Goal: Task Accomplishment & Management: Use online tool/utility

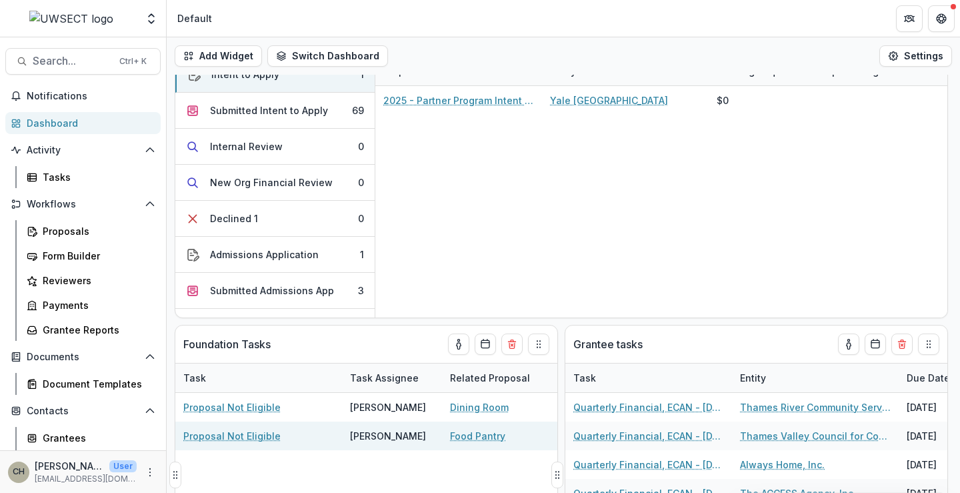
scroll to position [133, 0]
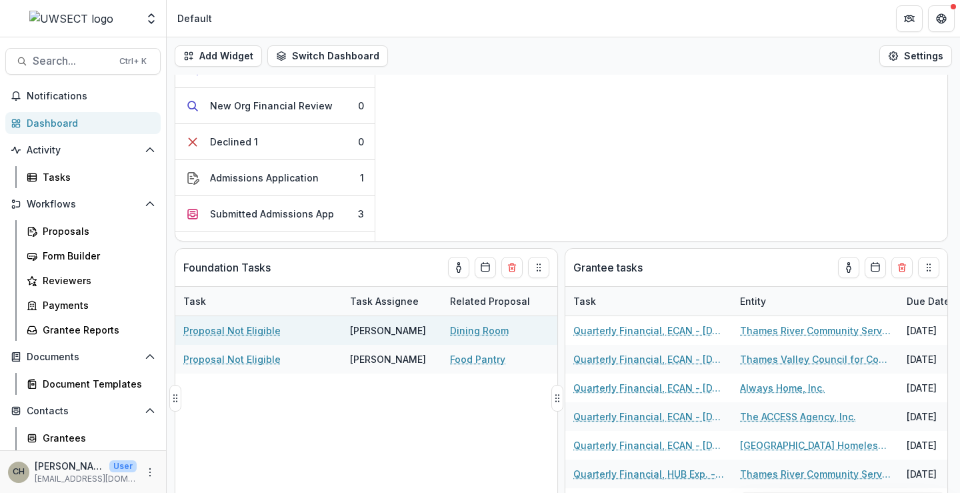
click at [236, 328] on link "Proposal Not Eligible" at bounding box center [231, 330] width 97 height 14
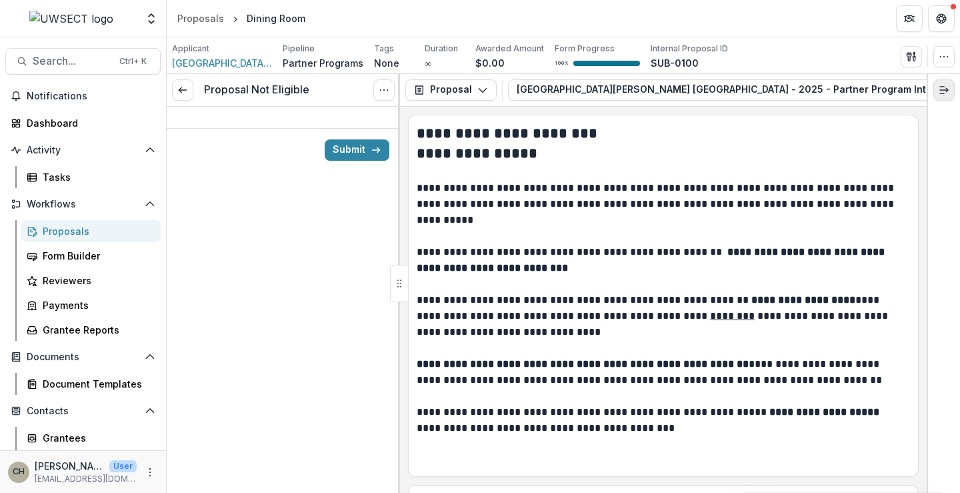
click at [944, 85] on icon "Expand right" at bounding box center [944, 90] width 11 height 11
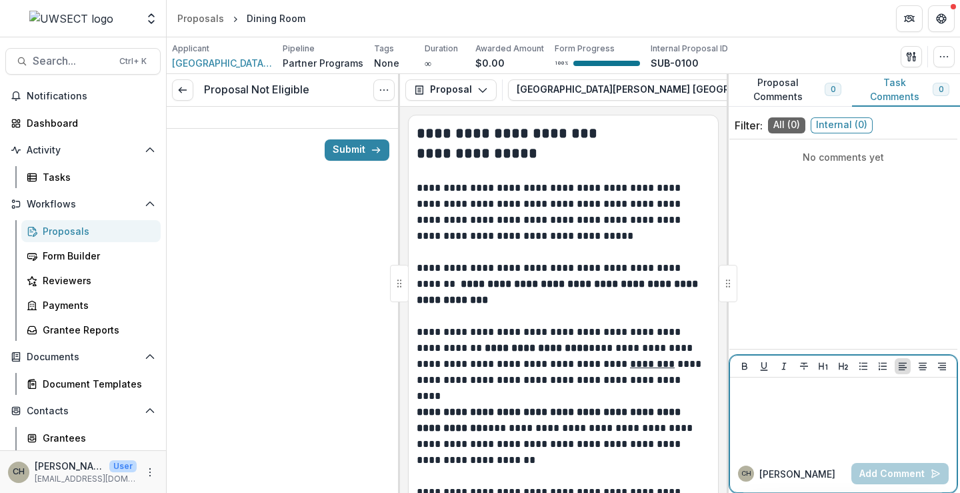
click at [792, 399] on div at bounding box center [844, 416] width 216 height 67
click at [856, 123] on span "Internal ( 0 )" at bounding box center [842, 125] width 62 height 16
click at [765, 397] on p at bounding box center [844, 390] width 216 height 15
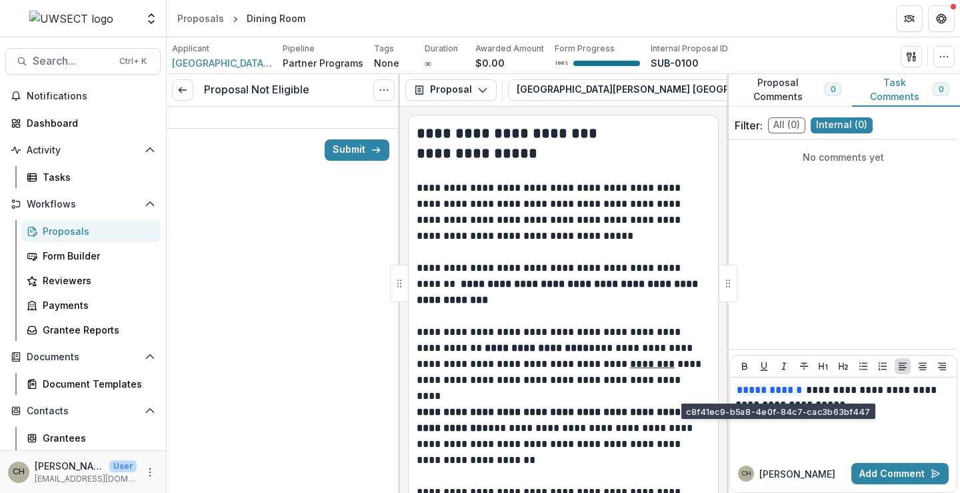
click at [906, 253] on div "No comments yet" at bounding box center [844, 244] width 228 height 199
click at [353, 145] on button "Submit" at bounding box center [357, 149] width 65 height 21
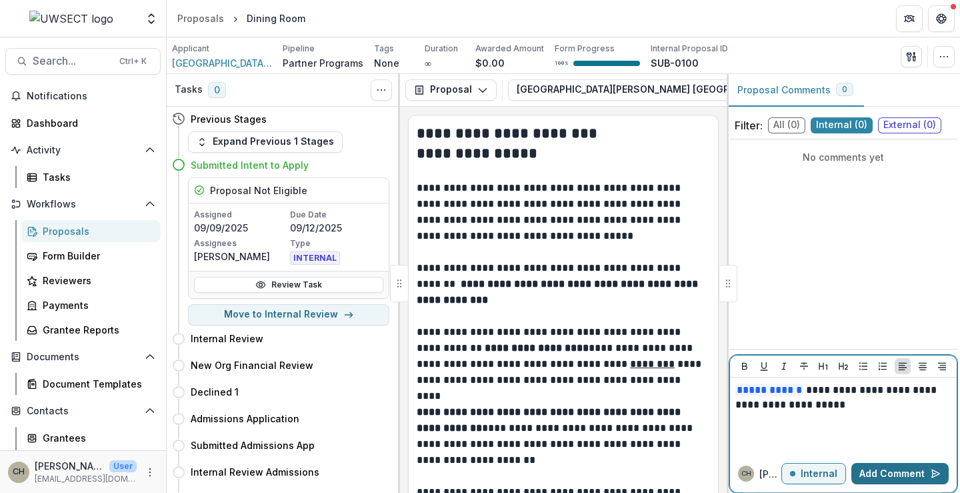
click at [912, 469] on button "Add Comment" at bounding box center [900, 473] width 97 height 21
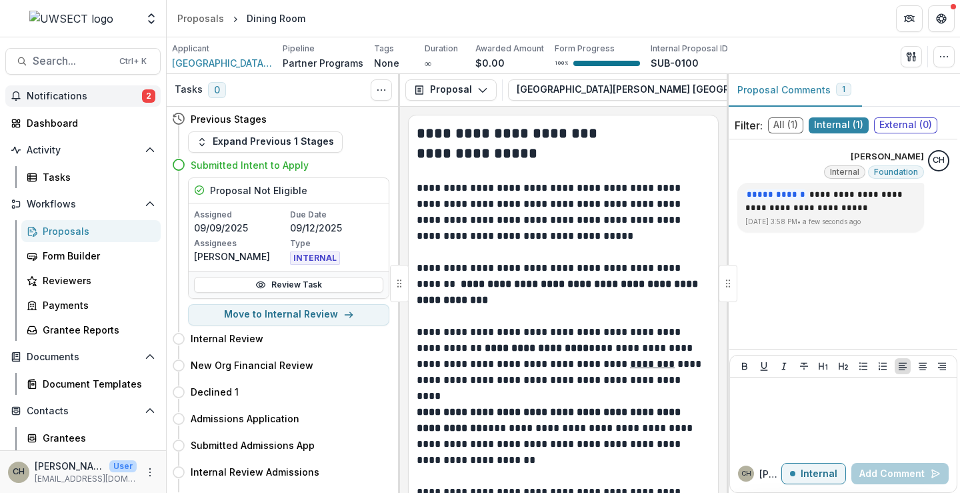
click at [69, 97] on span "Notifications" at bounding box center [84, 96] width 115 height 11
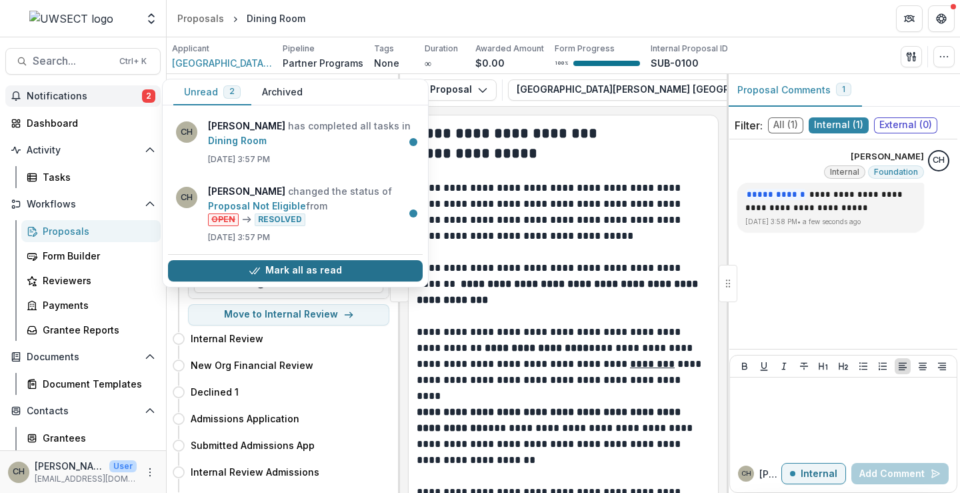
click at [316, 269] on button "Mark all as read" at bounding box center [295, 270] width 255 height 21
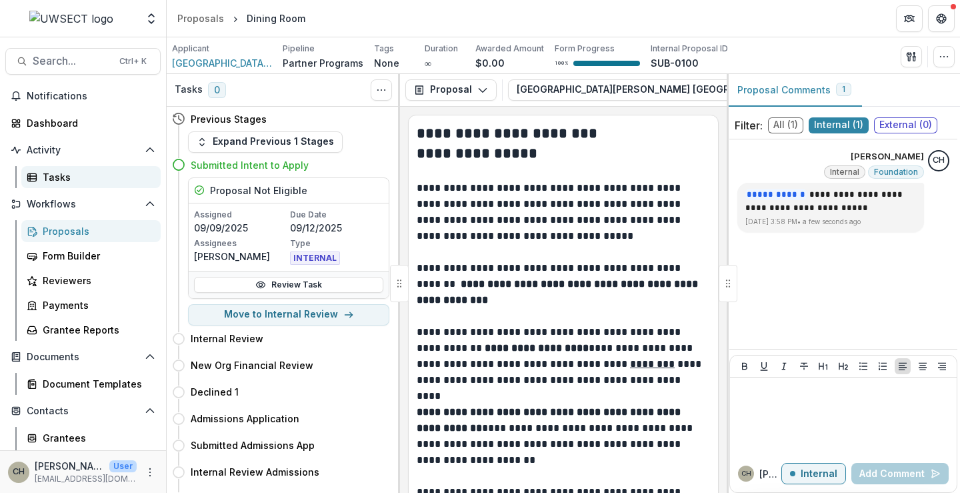
click at [66, 171] on div "Tasks" at bounding box center [96, 177] width 107 height 14
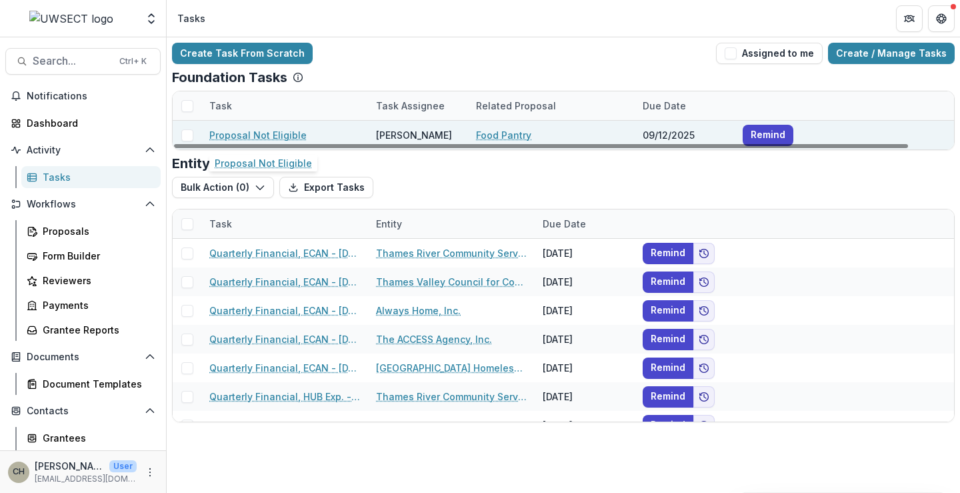
click at [287, 135] on link "Proposal Not Eligible" at bounding box center [257, 135] width 97 height 14
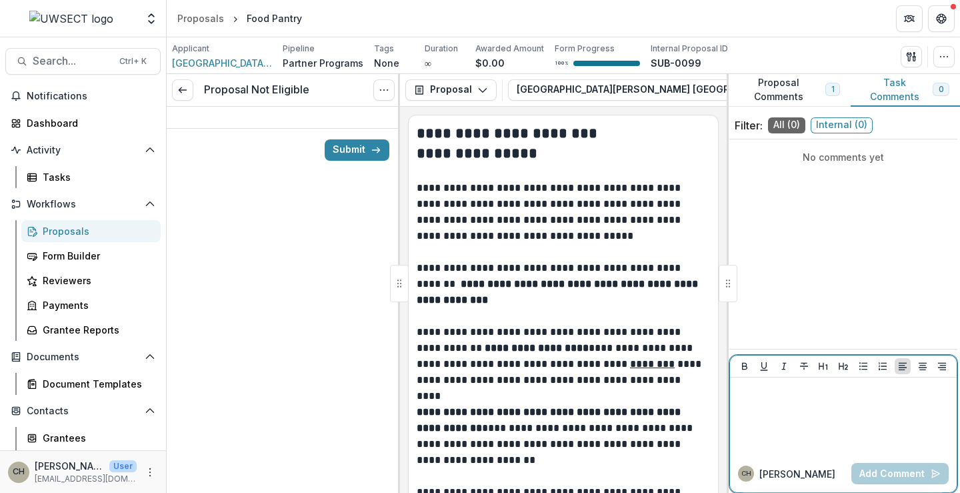
click at [765, 400] on div at bounding box center [844, 416] width 216 height 67
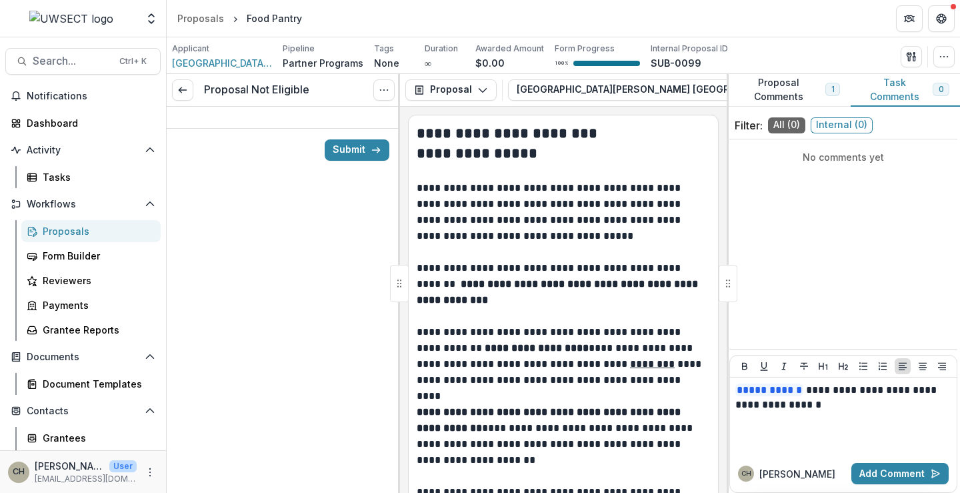
click at [850, 127] on span "Internal ( 0 )" at bounding box center [842, 125] width 62 height 16
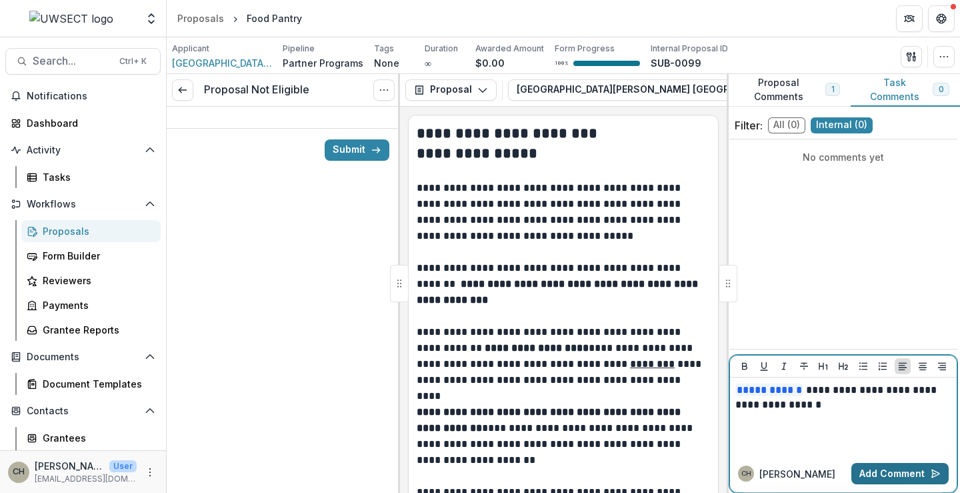
click at [931, 478] on icon "button" at bounding box center [935, 473] width 11 height 11
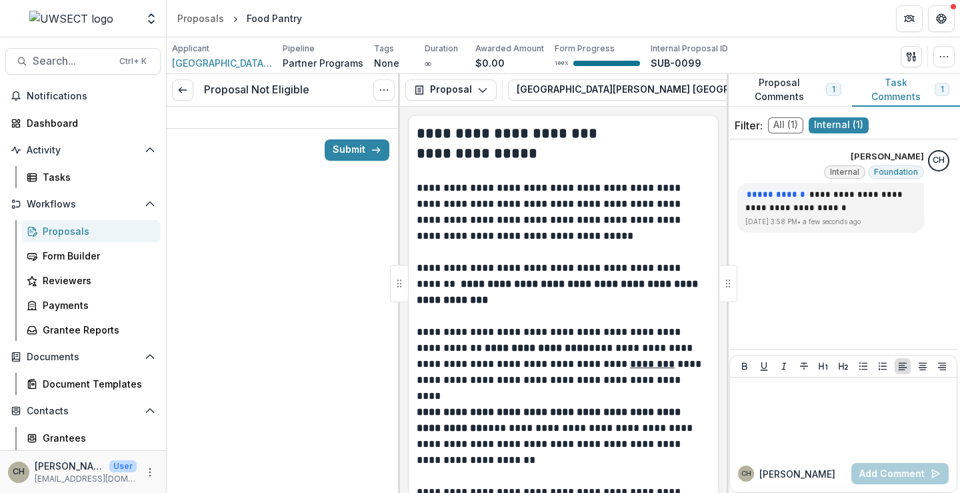
click at [774, 88] on button "Proposal Comments 1" at bounding box center [789, 90] width 125 height 33
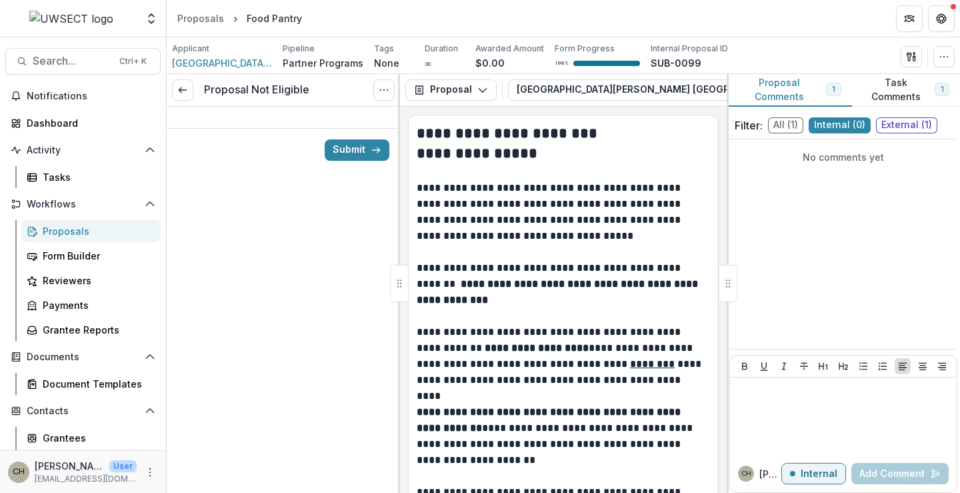
click at [790, 125] on span "All ( 1 )" at bounding box center [785, 125] width 35 height 16
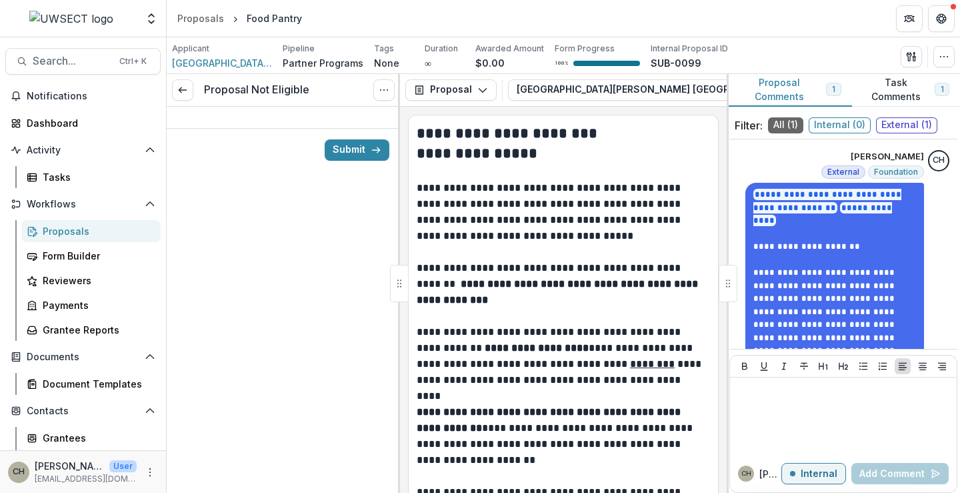
click at [890, 89] on button "Task Comments 1" at bounding box center [906, 90] width 108 height 33
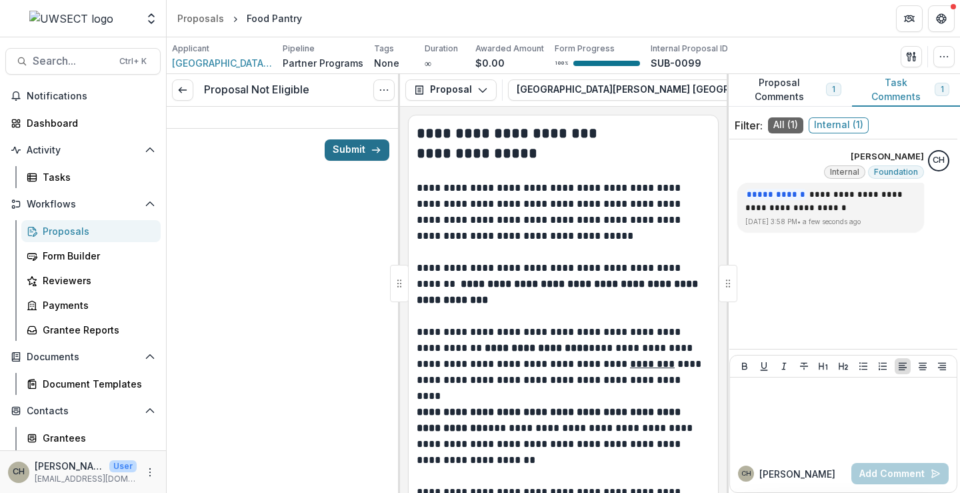
click at [370, 150] on button "Submit" at bounding box center [357, 149] width 65 height 21
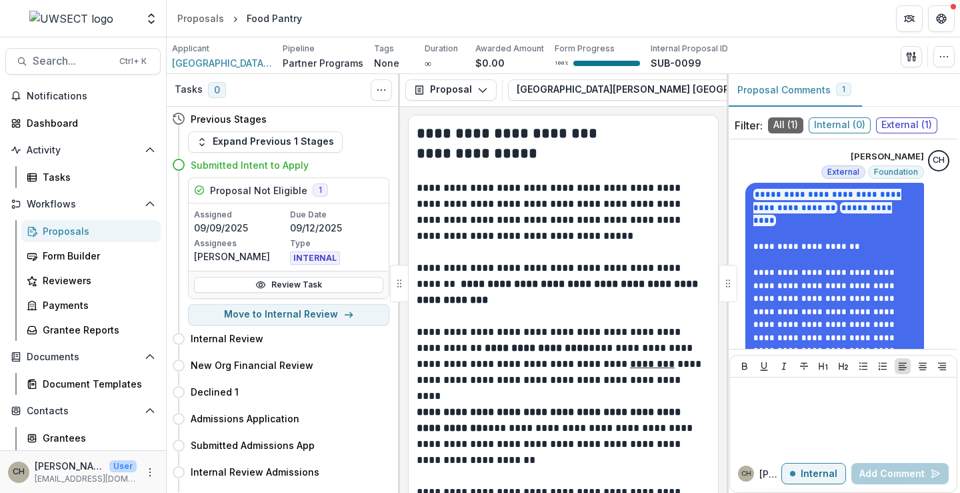
click at [911, 123] on span "External ( 1 )" at bounding box center [906, 125] width 61 height 16
click at [778, 125] on span "All ( 1 )" at bounding box center [785, 125] width 35 height 16
click at [829, 125] on span "Internal ( 0 )" at bounding box center [840, 125] width 62 height 16
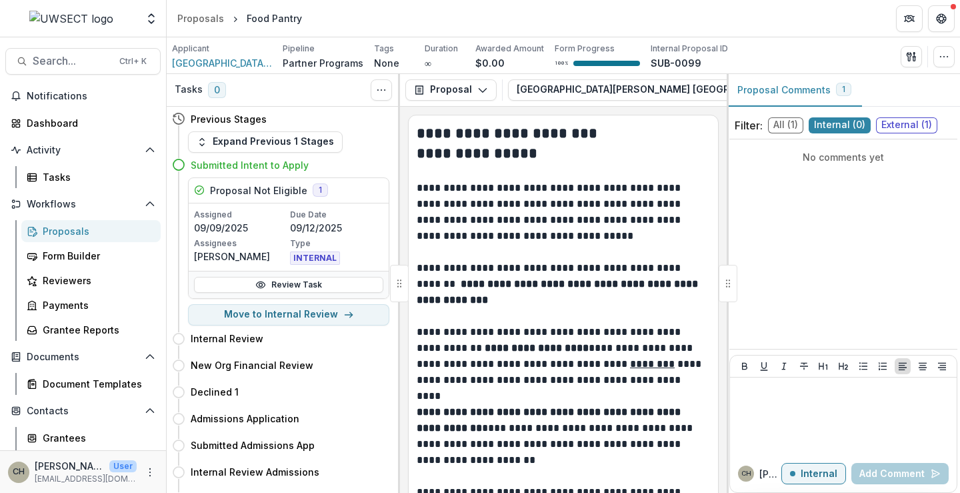
click at [815, 91] on button "Proposal Comments 1" at bounding box center [794, 90] width 135 height 33
click at [69, 174] on div "Tasks" at bounding box center [96, 177] width 107 height 14
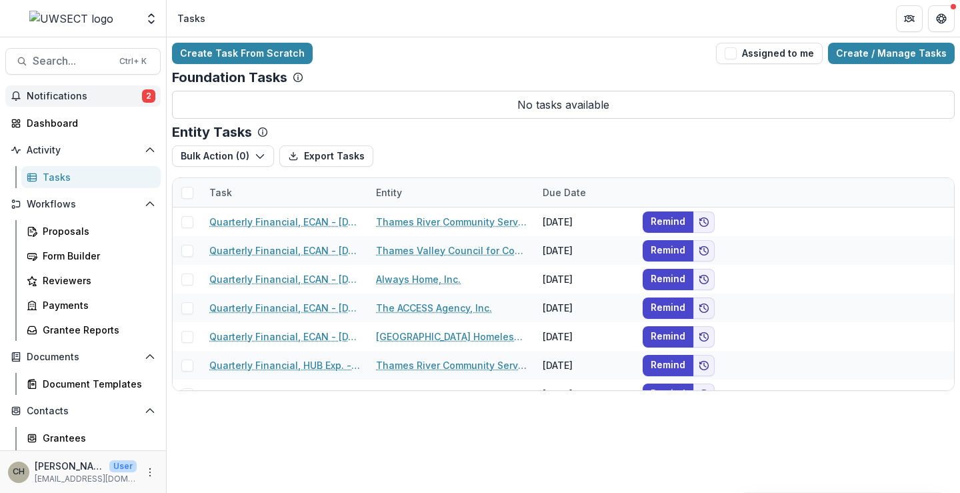
click at [85, 95] on span "Notifications" at bounding box center [84, 96] width 115 height 11
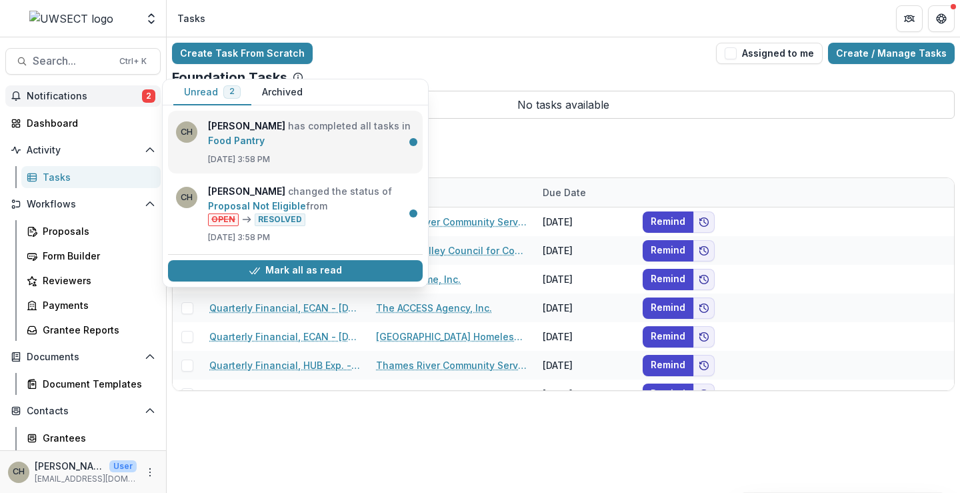
click at [265, 135] on link "Food Pantry" at bounding box center [236, 140] width 57 height 11
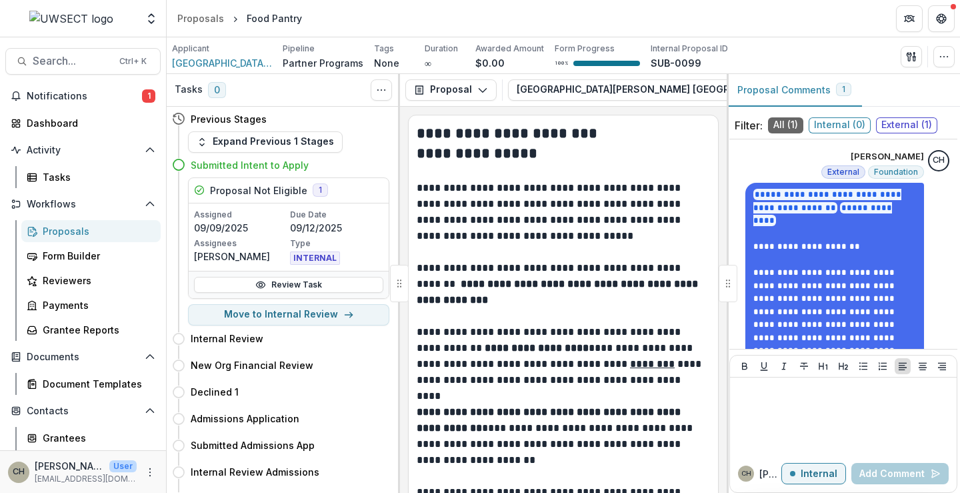
click at [903, 127] on span "External ( 1 )" at bounding box center [906, 125] width 61 height 16
click at [804, 88] on button "Proposal Comments 1" at bounding box center [794, 90] width 135 height 33
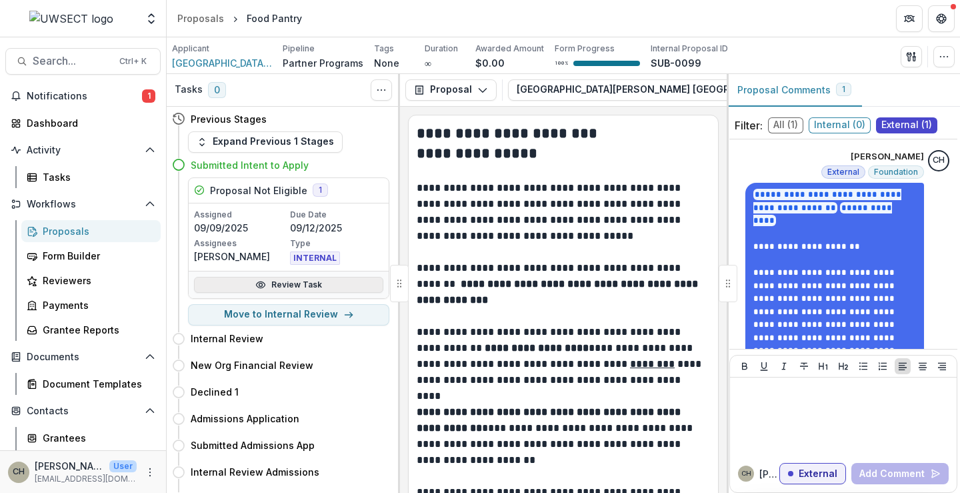
click at [275, 282] on link "Review Task" at bounding box center [288, 285] width 189 height 16
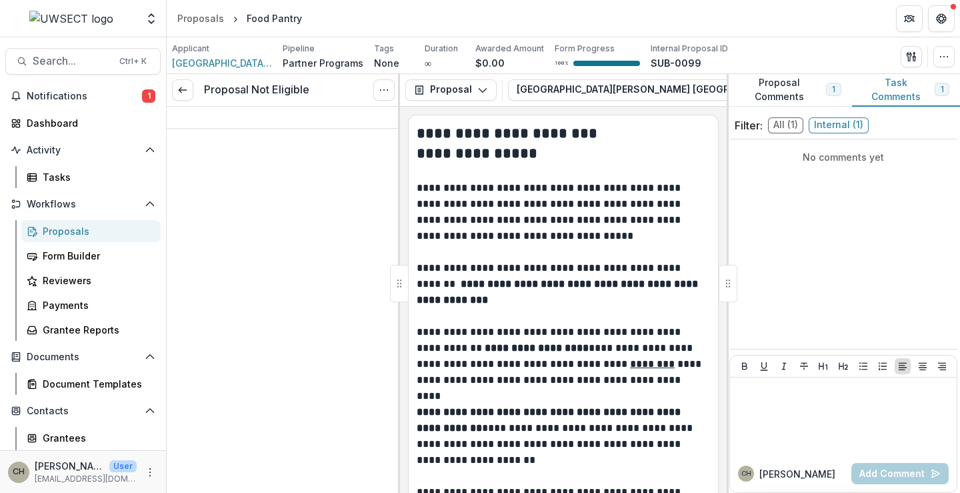
click at [899, 85] on button "Task Comments 1" at bounding box center [906, 90] width 108 height 33
click at [838, 125] on span "Internal ( 1 )" at bounding box center [839, 125] width 60 height 16
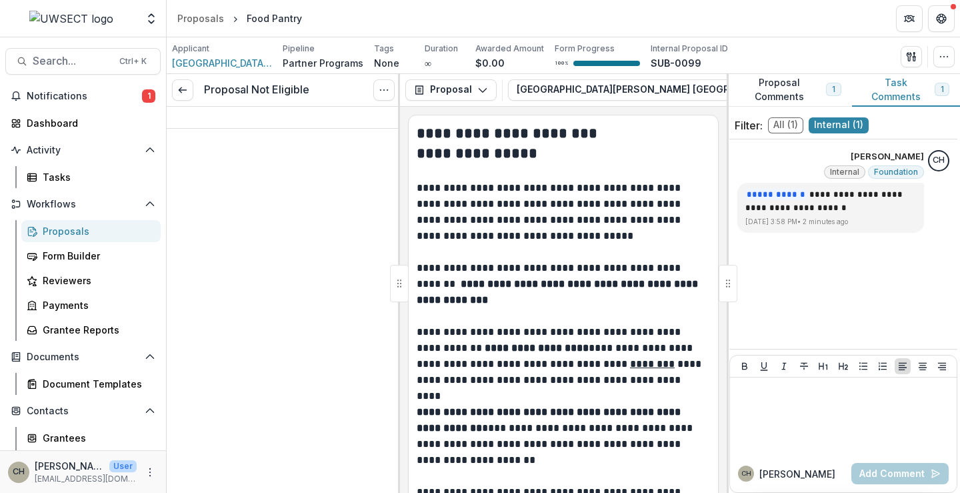
click at [778, 91] on button "Proposal Comments 1" at bounding box center [789, 90] width 125 height 33
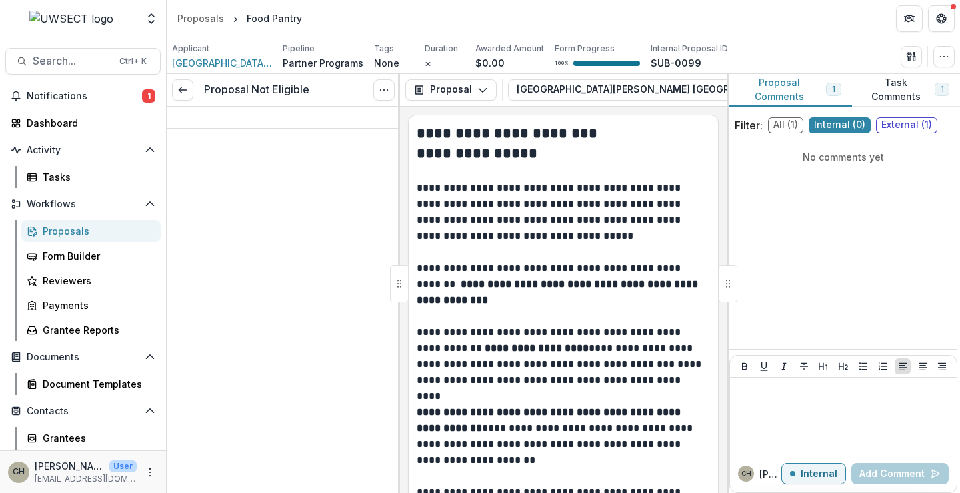
click at [790, 123] on span "All ( 1 )" at bounding box center [785, 125] width 35 height 16
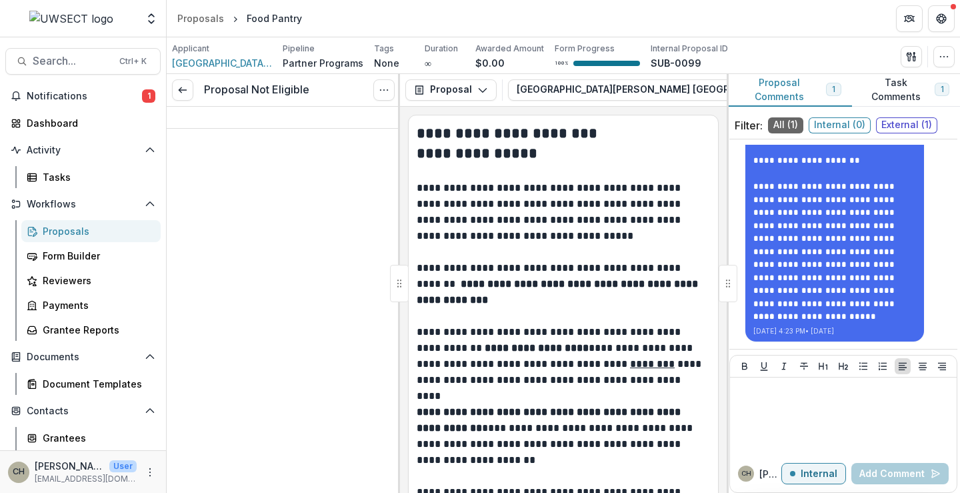
click at [888, 88] on button "Task Comments 1" at bounding box center [906, 90] width 108 height 33
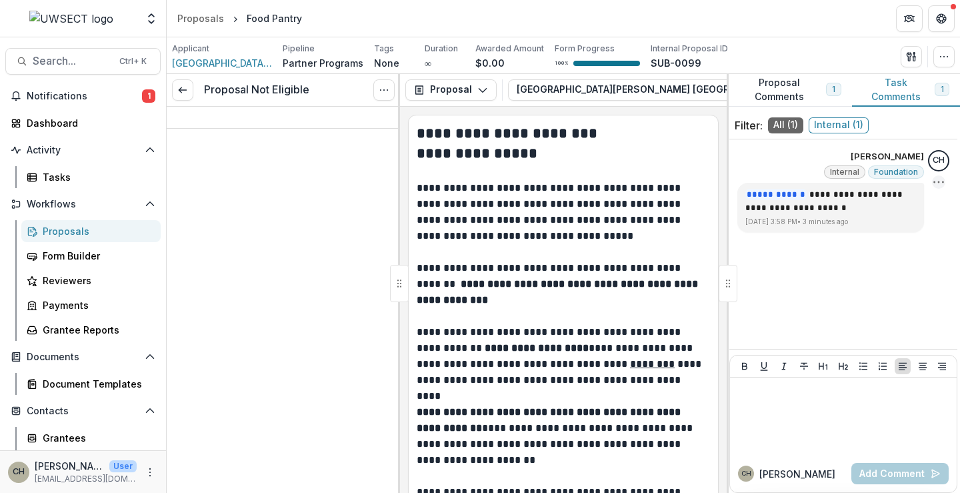
click at [941, 182] on icon "Options" at bounding box center [938, 181] width 13 height 13
click at [847, 276] on div "**********" at bounding box center [844, 244] width 228 height 199
click at [937, 179] on icon "Options" at bounding box center [938, 181] width 13 height 13
click at [868, 260] on div "**********" at bounding box center [844, 244] width 228 height 199
drag, startPoint x: 55, startPoint y: 99, endPoint x: 63, endPoint y: 99, distance: 7.4
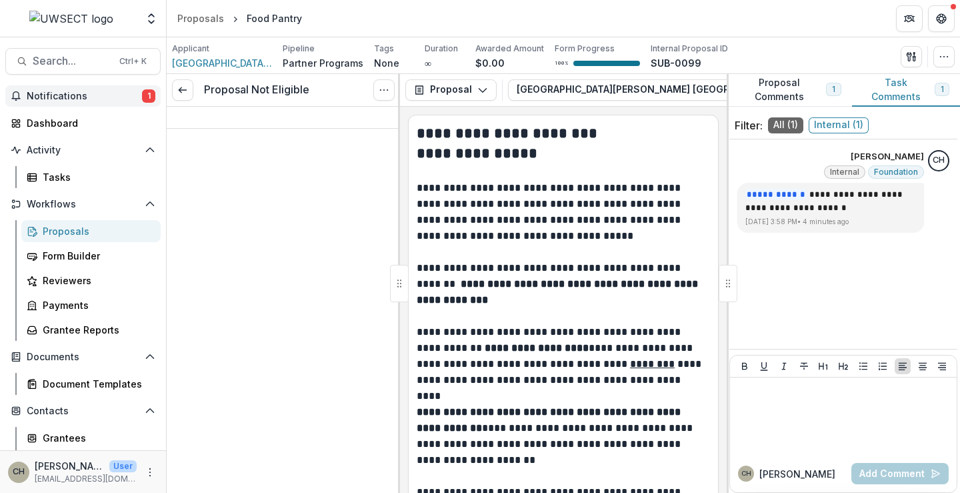
click at [56, 99] on span "Notifications" at bounding box center [84, 96] width 115 height 11
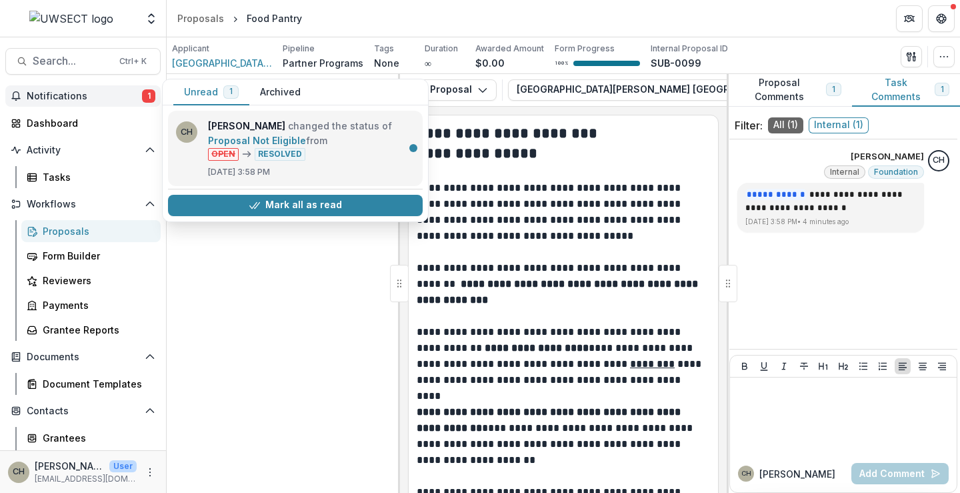
click at [306, 146] on link "Proposal Not Eligible" at bounding box center [257, 140] width 98 height 11
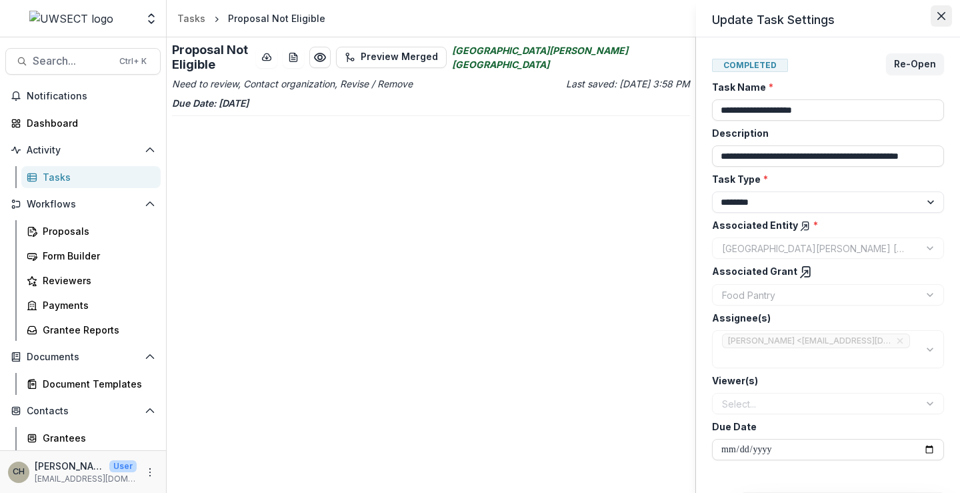
click at [941, 14] on icon "Close" at bounding box center [942, 16] width 8 height 8
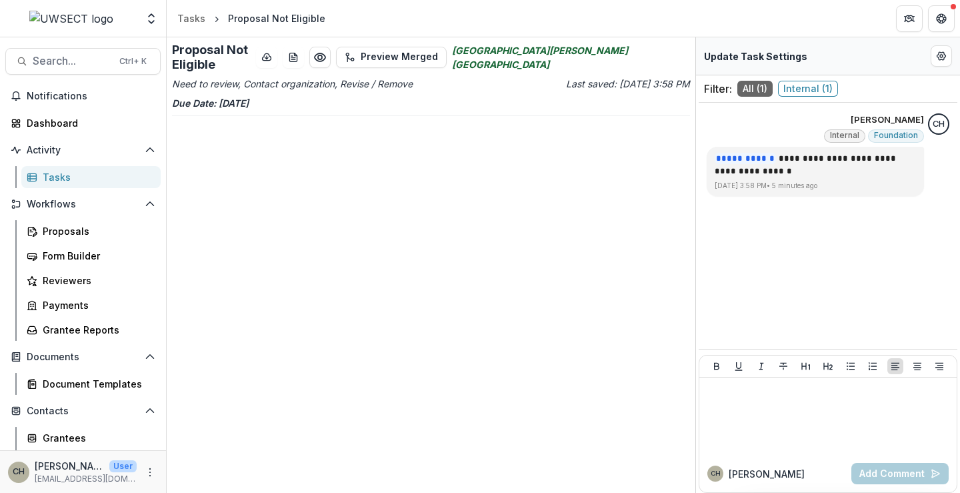
click at [490, 258] on div "Proposal Not Eligible Preview Merged St. Vincent de Paul Place Norwich Need to …" at bounding box center [431, 264] width 529 height 455
click at [59, 120] on div "Dashboard" at bounding box center [88, 123] width 123 height 14
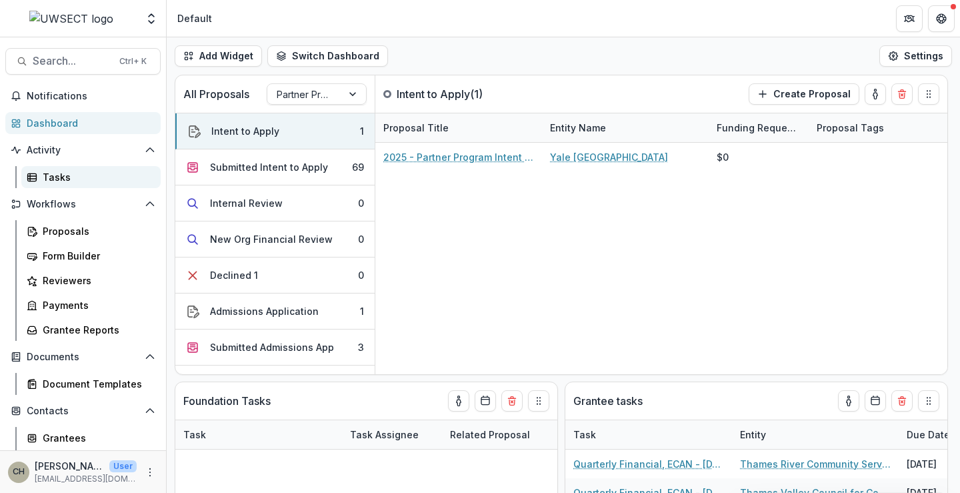
click at [53, 173] on div "Tasks" at bounding box center [96, 177] width 107 height 14
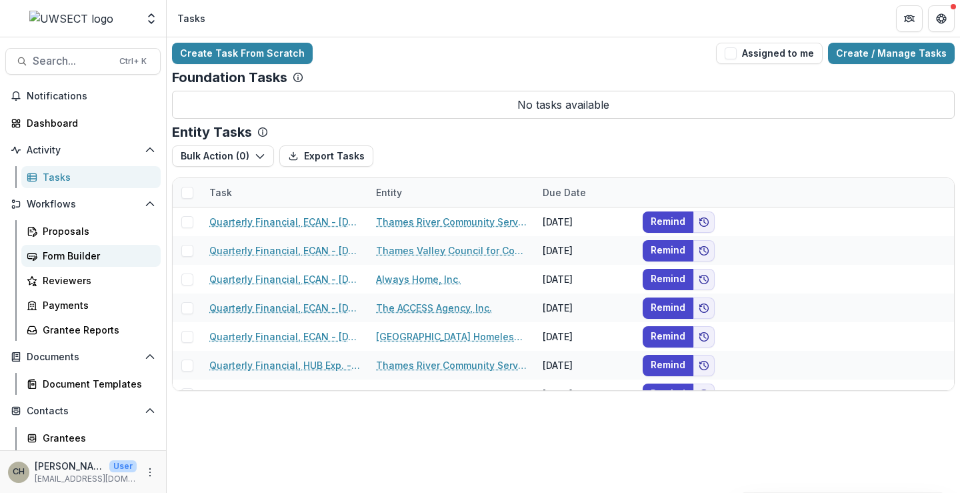
click at [72, 265] on link "Form Builder" at bounding box center [90, 256] width 139 height 22
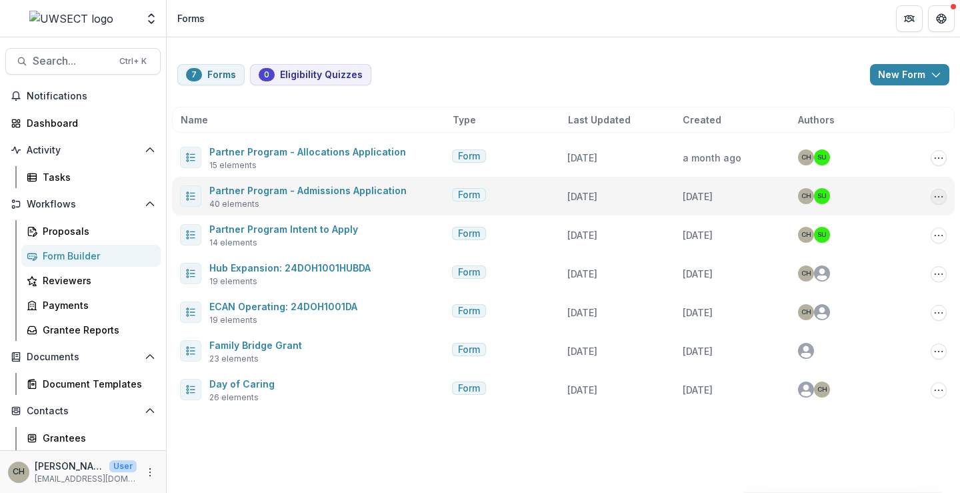
click at [943, 195] on icon "Options" at bounding box center [939, 196] width 11 height 11
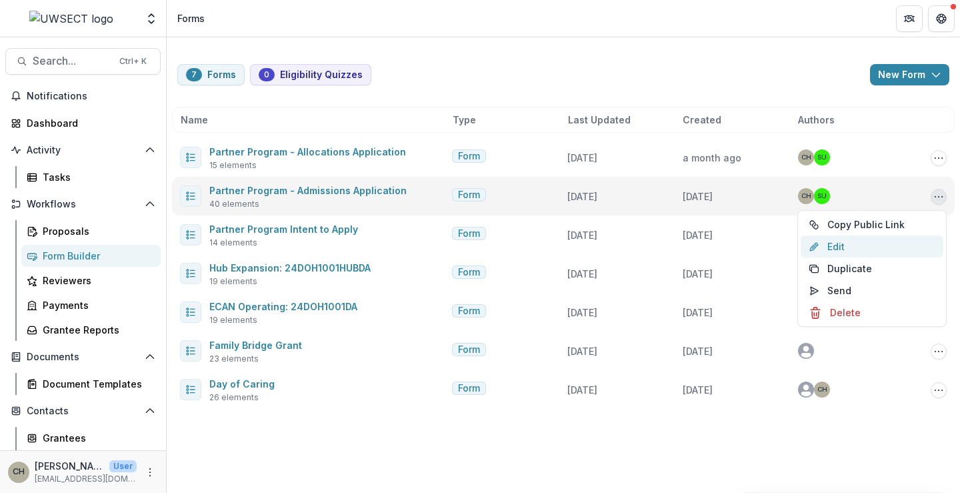
click at [859, 247] on link "Edit" at bounding box center [872, 246] width 143 height 22
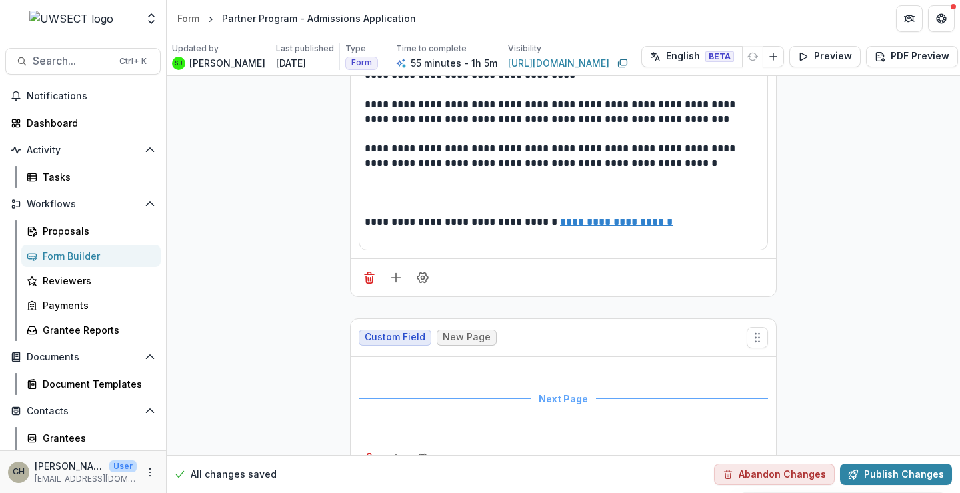
scroll to position [267, 0]
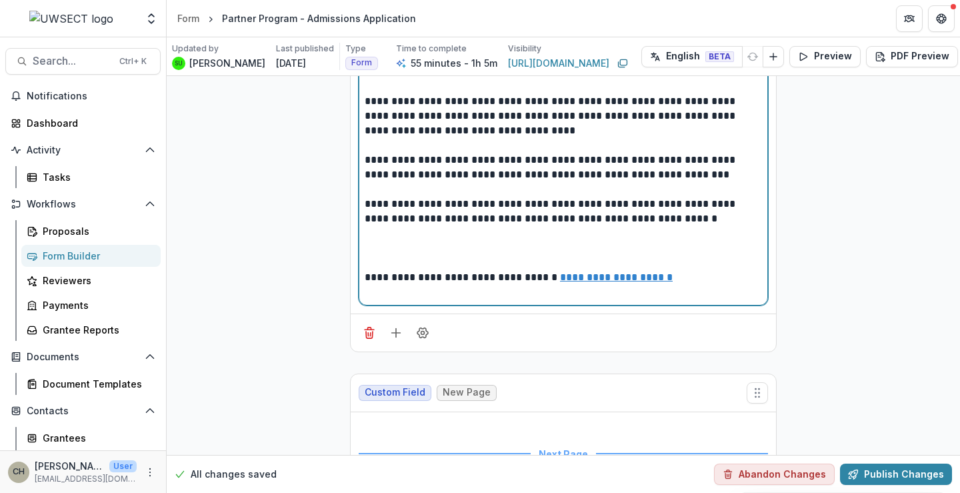
click at [457, 257] on div "**********" at bounding box center [563, 97] width 397 height 405
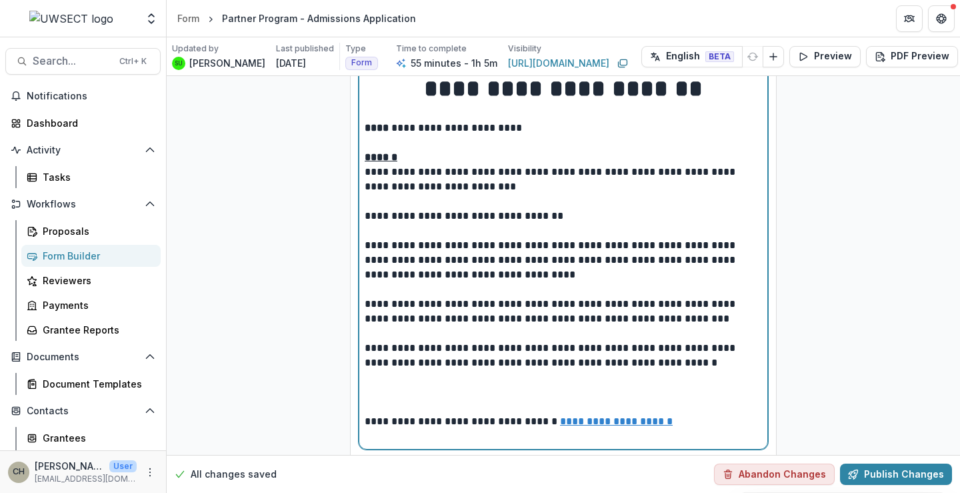
click at [379, 399] on p at bounding box center [563, 406] width 397 height 15
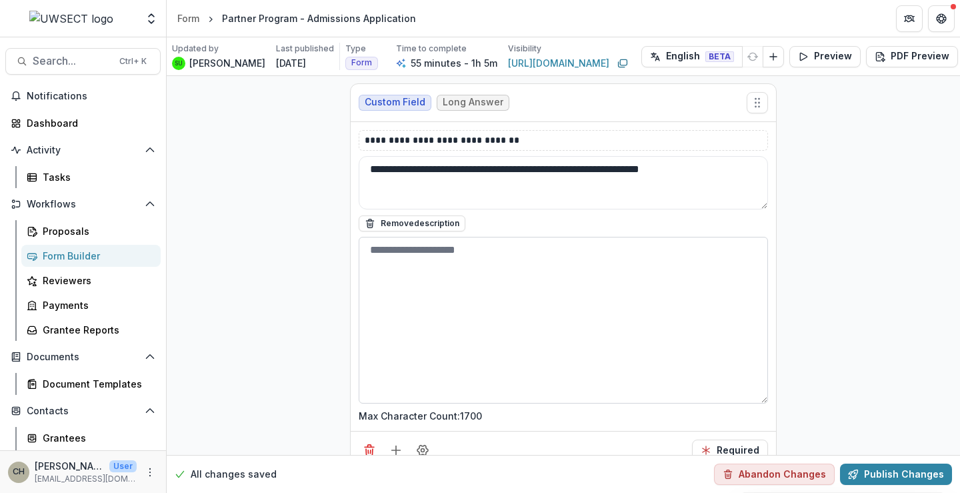
scroll to position [1656, 0]
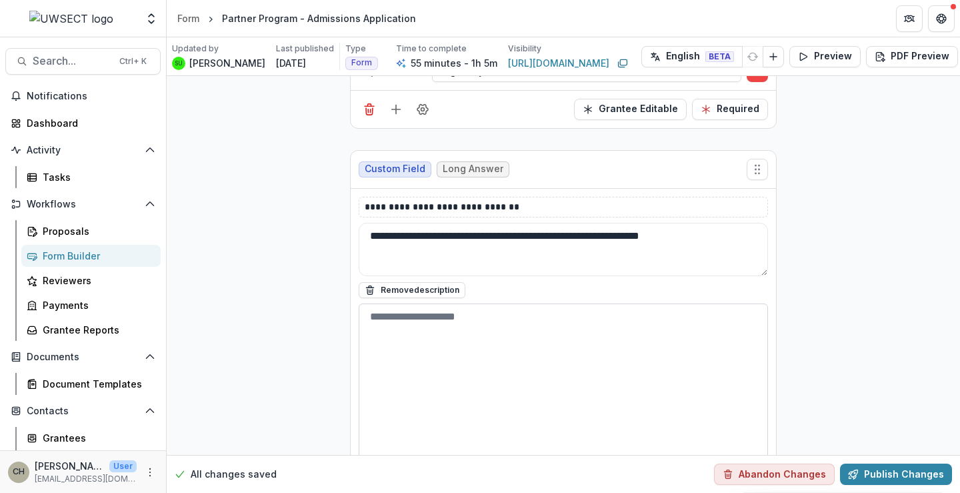
click at [421, 326] on textarea at bounding box center [563, 386] width 409 height 167
click at [420, 309] on textarea at bounding box center [563, 386] width 409 height 167
paste textarea "**********"
type textarea "**********"
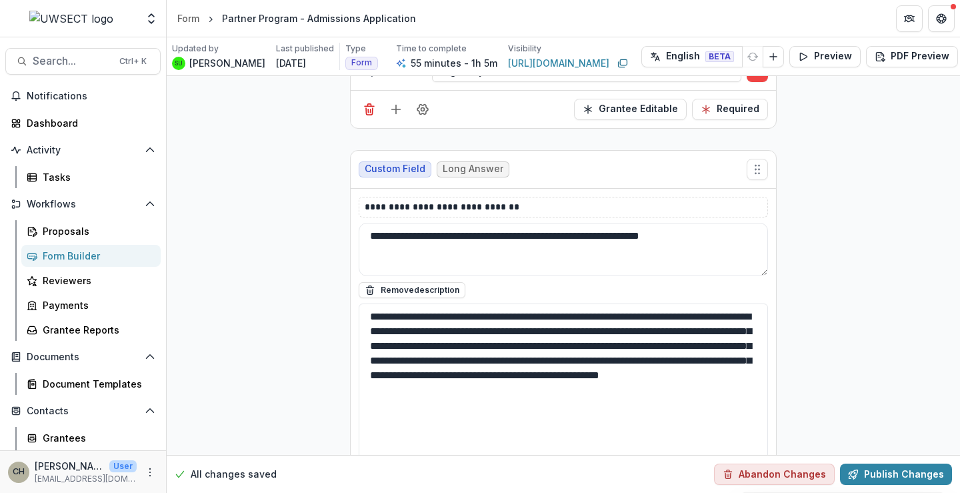
drag, startPoint x: 713, startPoint y: 389, endPoint x: 356, endPoint y: 302, distance: 367.2
click at [356, 302] on div "**********" at bounding box center [563, 343] width 425 height 309
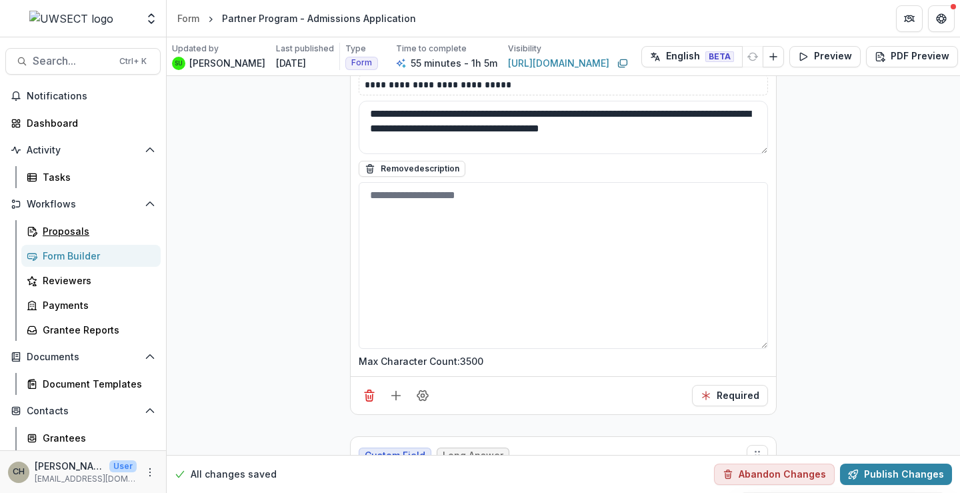
scroll to position [6325, 0]
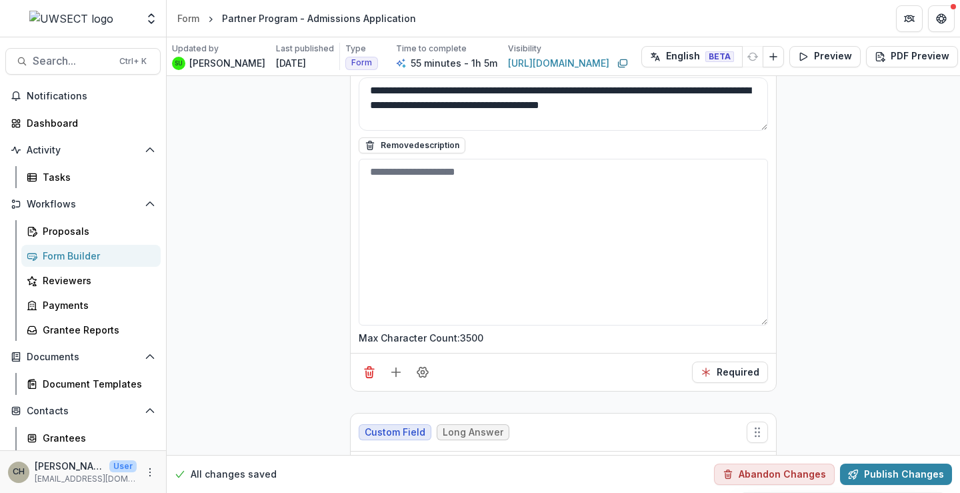
click at [469, 337] on p "Max Character Count: 3500" at bounding box center [421, 338] width 125 height 14
click at [427, 371] on icon "Field Settings" at bounding box center [422, 371] width 13 height 13
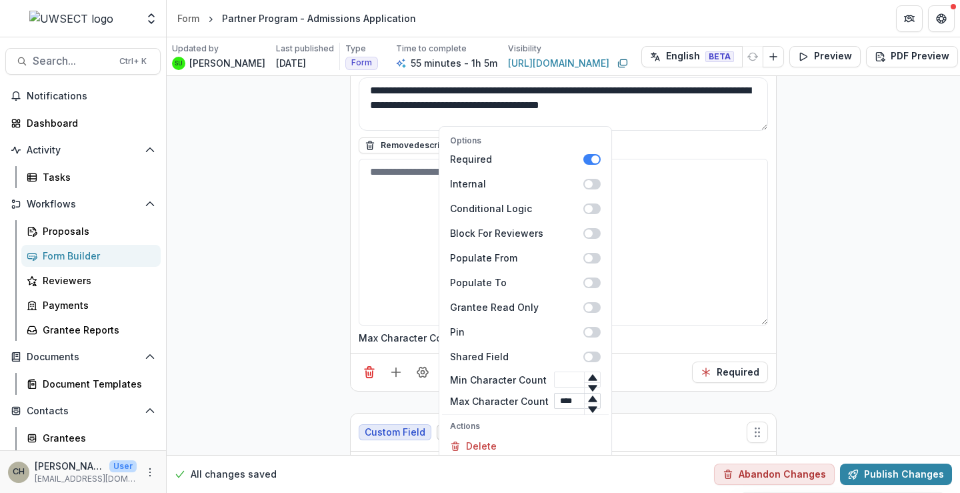
click at [567, 399] on input "****" at bounding box center [577, 401] width 47 height 16
type input "****"
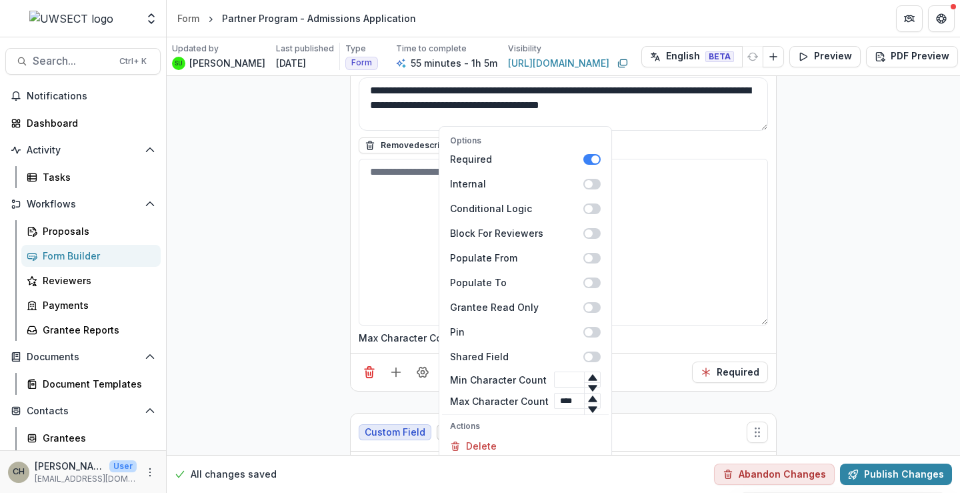
click at [668, 354] on div "Options Required Internal Conditional Logic Block For Reviewers Populate From P…" at bounding box center [563, 372] width 425 height 38
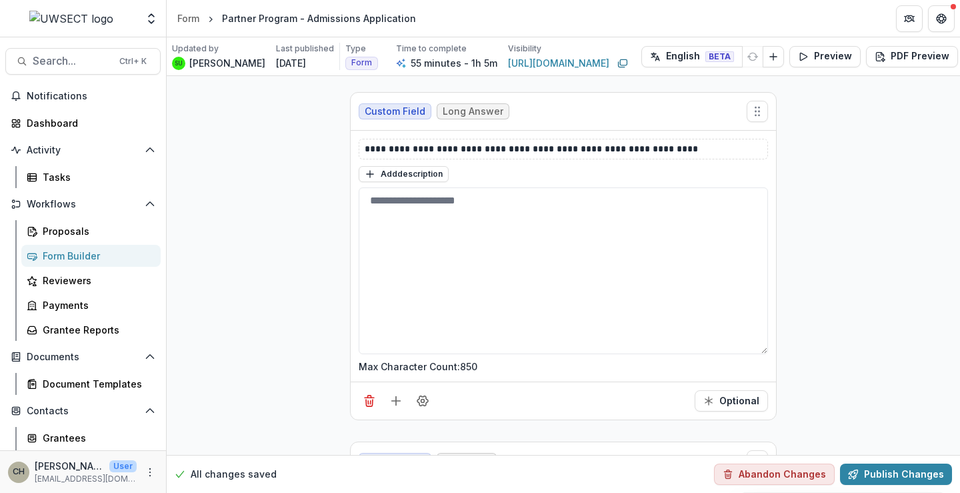
scroll to position [7258, 0]
click at [866, 463] on button "Publish Changes" at bounding box center [896, 473] width 112 height 21
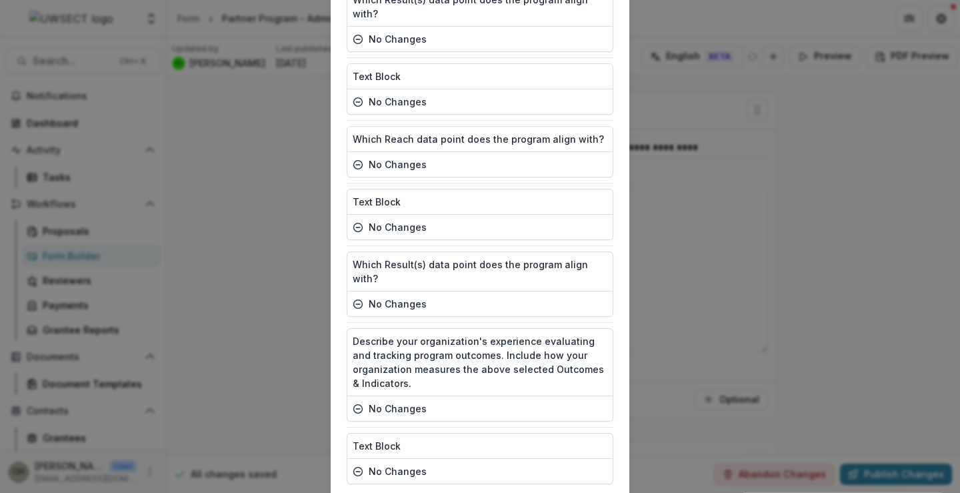
scroll to position [2344, 0]
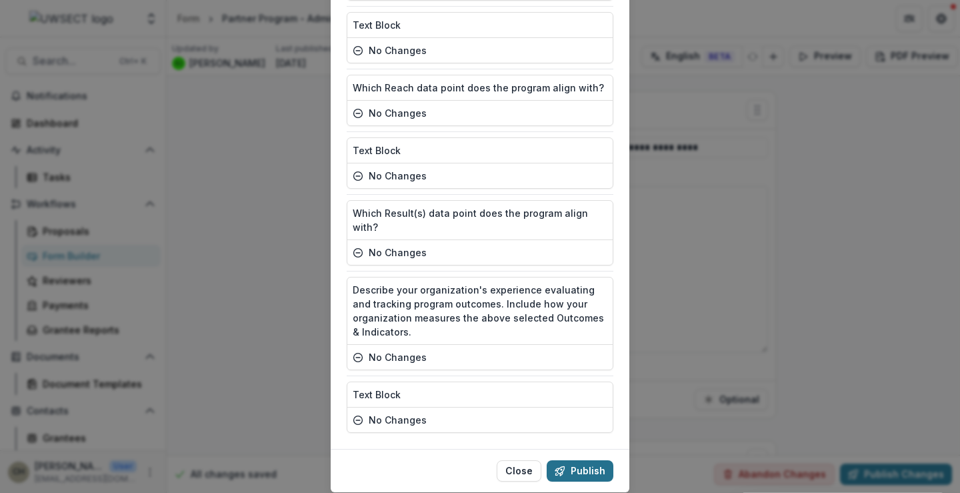
click at [585, 460] on button "Publish" at bounding box center [580, 470] width 67 height 21
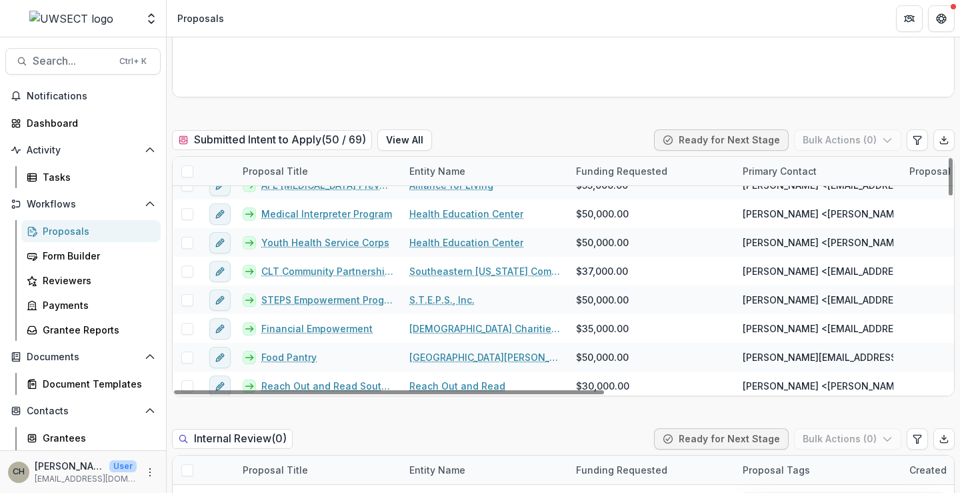
scroll to position [1224, 0]
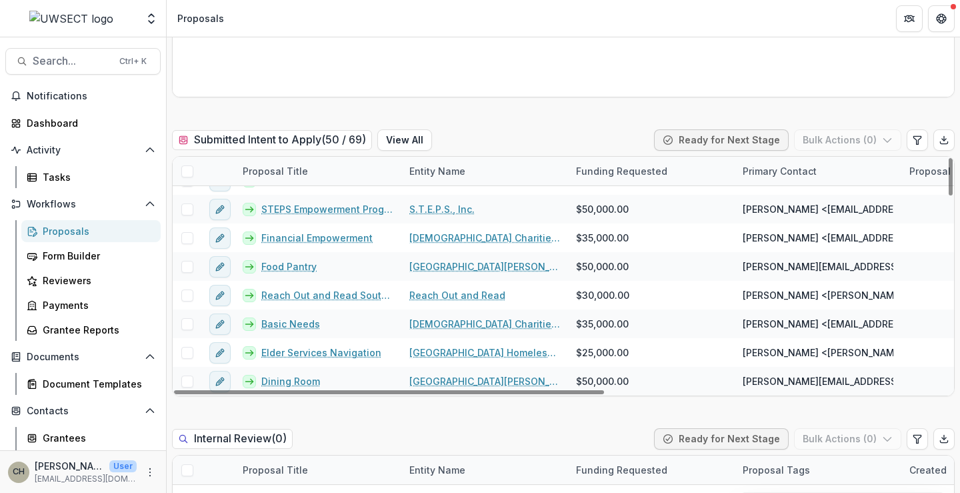
click at [309, 143] on h2 "Submitted Intent to Apply ( 50 / 69 )" at bounding box center [272, 139] width 200 height 19
click at [312, 141] on h2 "Submitted Intent to Apply ( 50 / 69 )" at bounding box center [272, 139] width 200 height 19
click at [402, 141] on button "View All" at bounding box center [404, 139] width 55 height 21
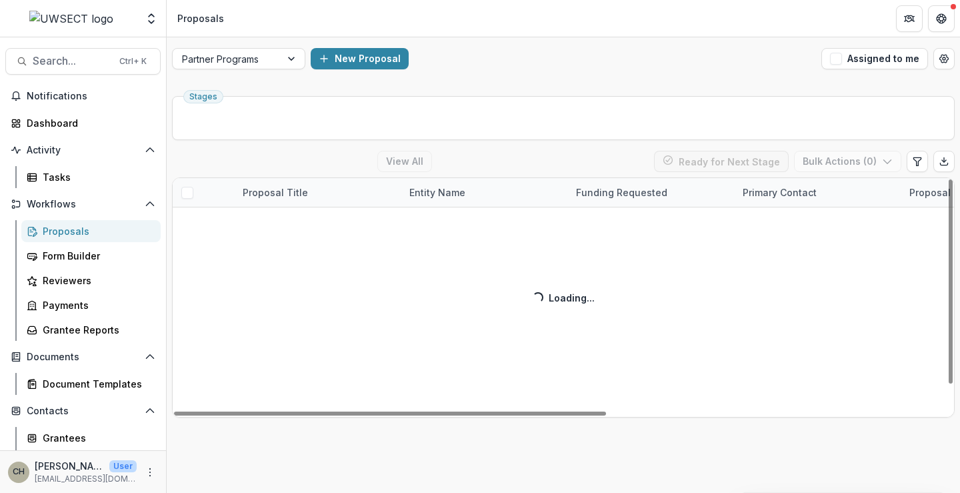
scroll to position [29, 0]
